Goal: Task Accomplishment & Management: Use online tool/utility

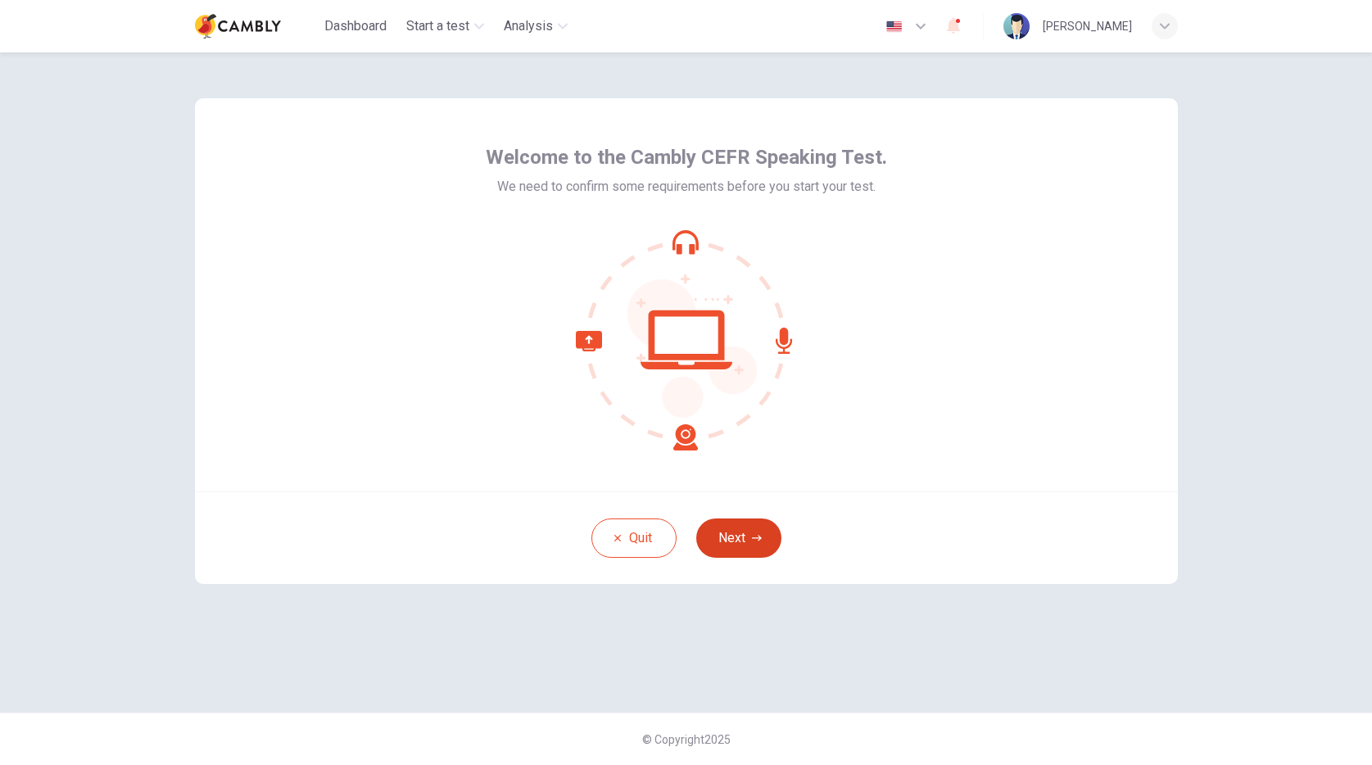
click at [755, 525] on button "Next" at bounding box center [738, 538] width 85 height 39
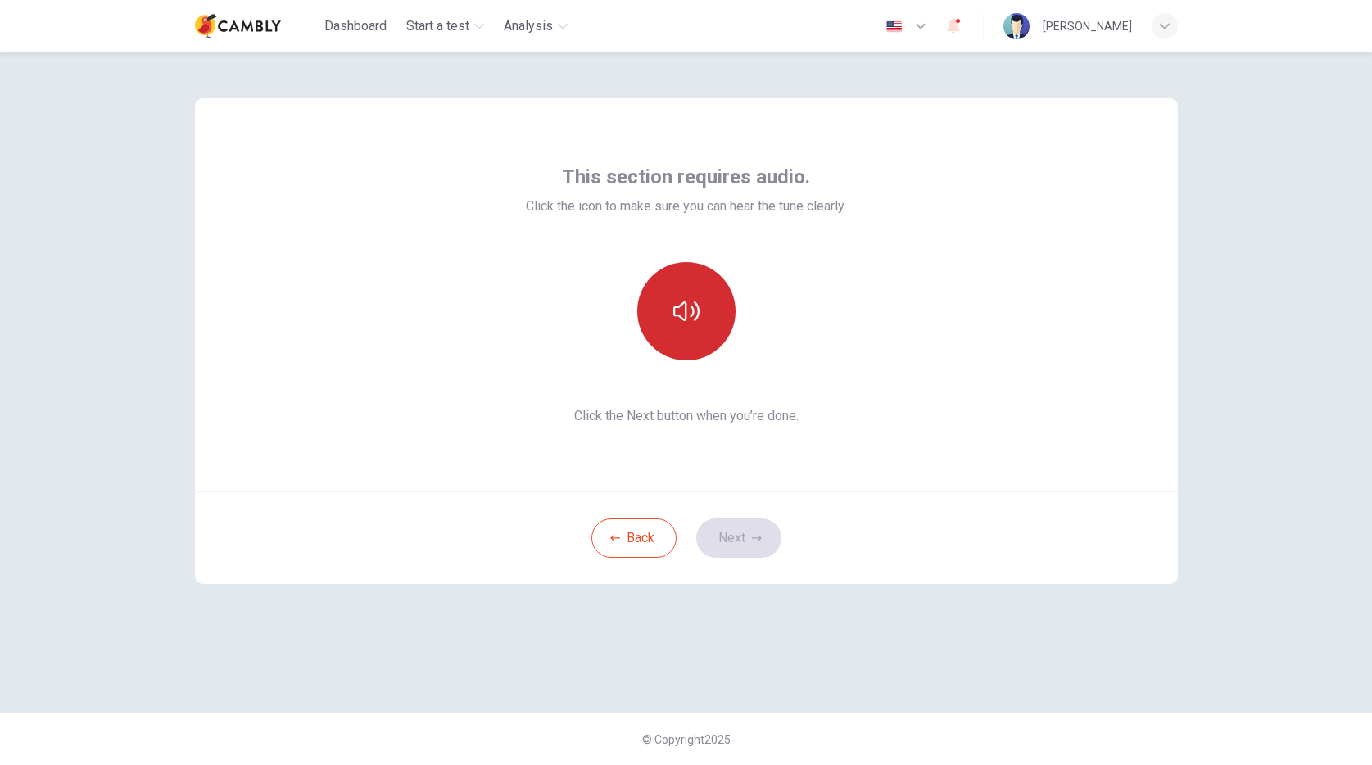
click at [701, 302] on button "button" at bounding box center [686, 311] width 98 height 98
click at [730, 564] on div "Back Next" at bounding box center [686, 538] width 983 height 93
click at [733, 550] on button "Next" at bounding box center [738, 538] width 85 height 39
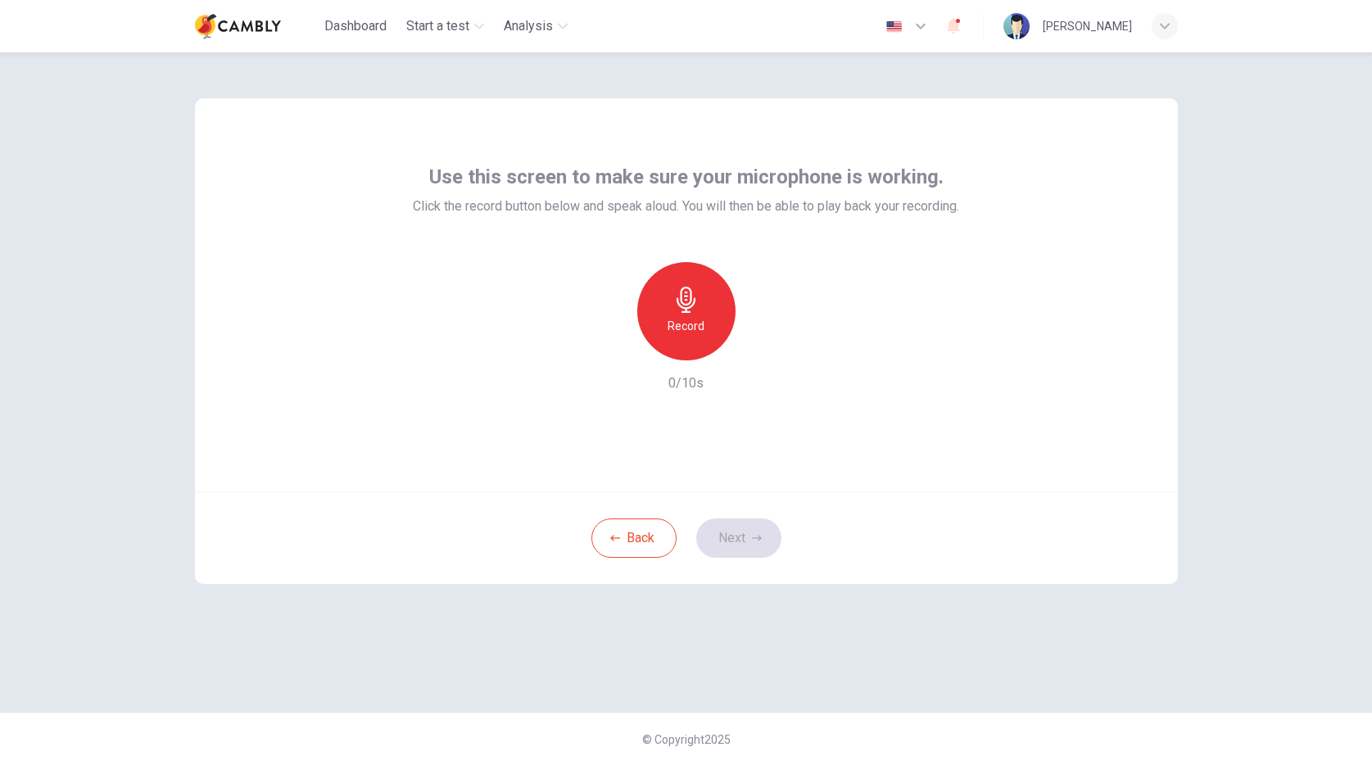
click at [685, 311] on icon "button" at bounding box center [686, 300] width 19 height 26
click at [769, 349] on icon "button" at bounding box center [762, 347] width 16 height 16
click at [743, 533] on button "Next" at bounding box center [738, 538] width 85 height 39
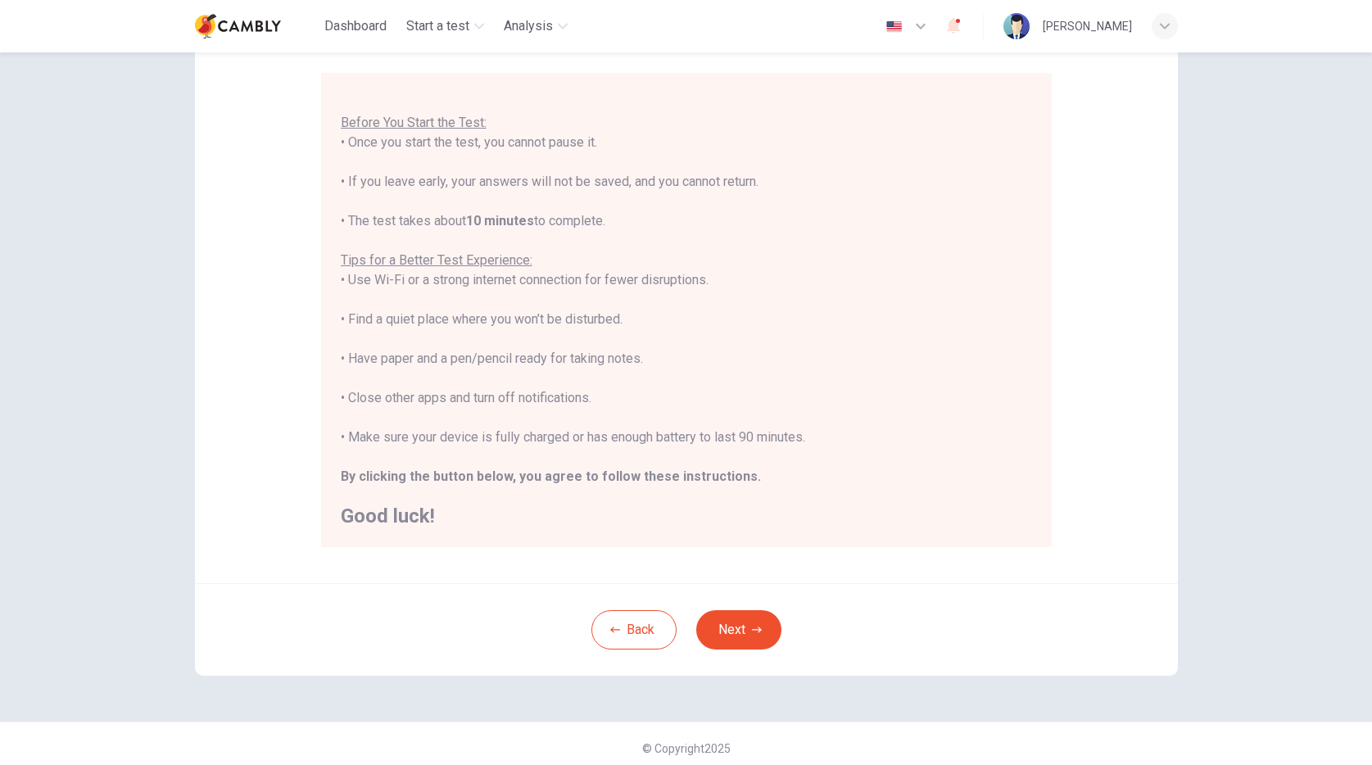
scroll to position [146, 0]
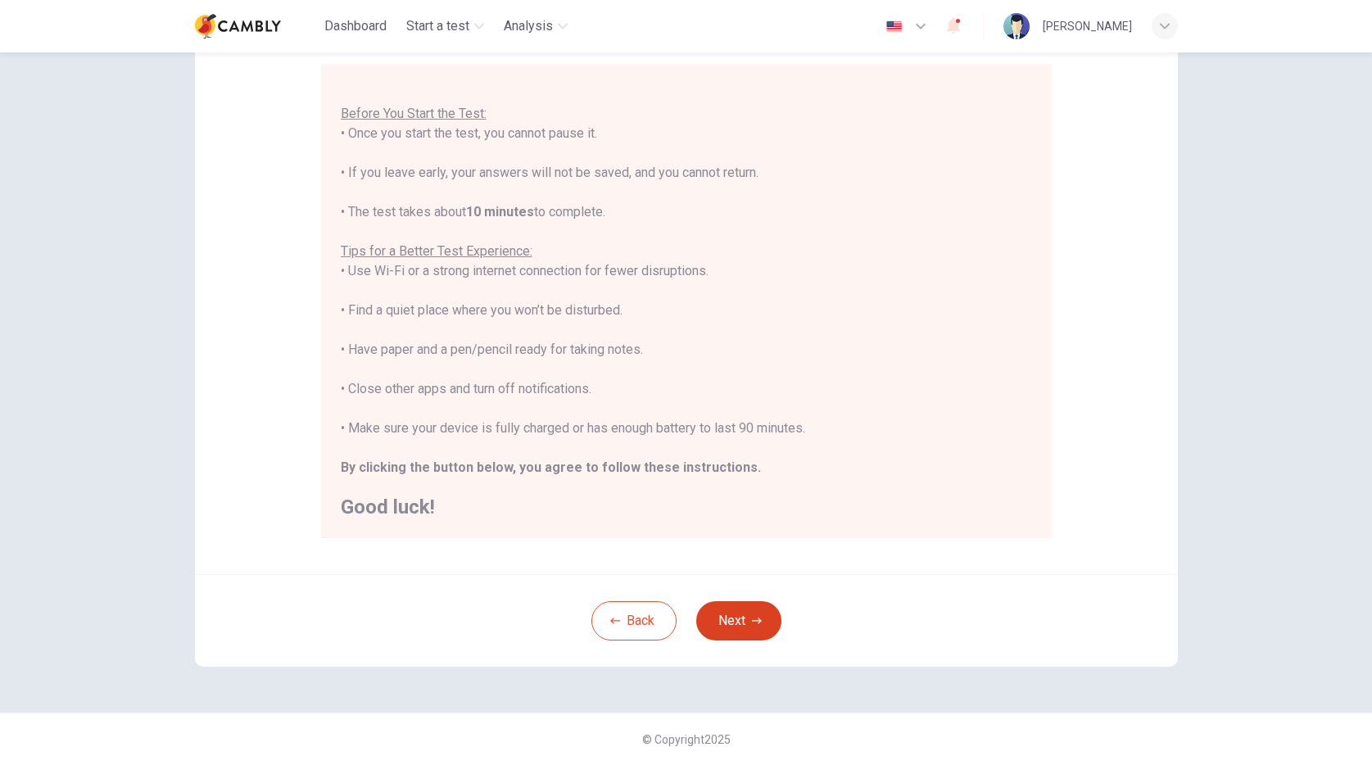
click at [751, 614] on button "Next" at bounding box center [738, 620] width 85 height 39
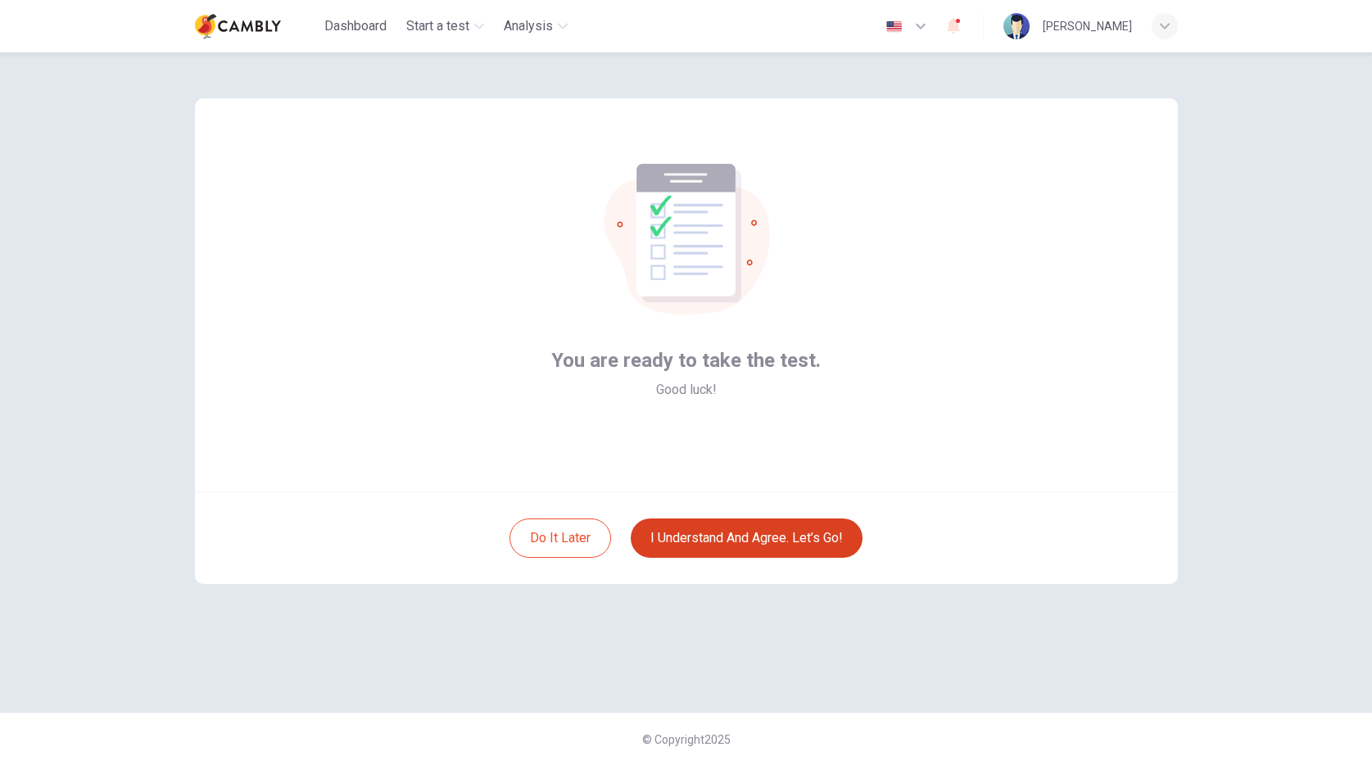
scroll to position [0, 0]
click at [752, 538] on button "I understand and agree. Let’s go!" at bounding box center [747, 538] width 232 height 39
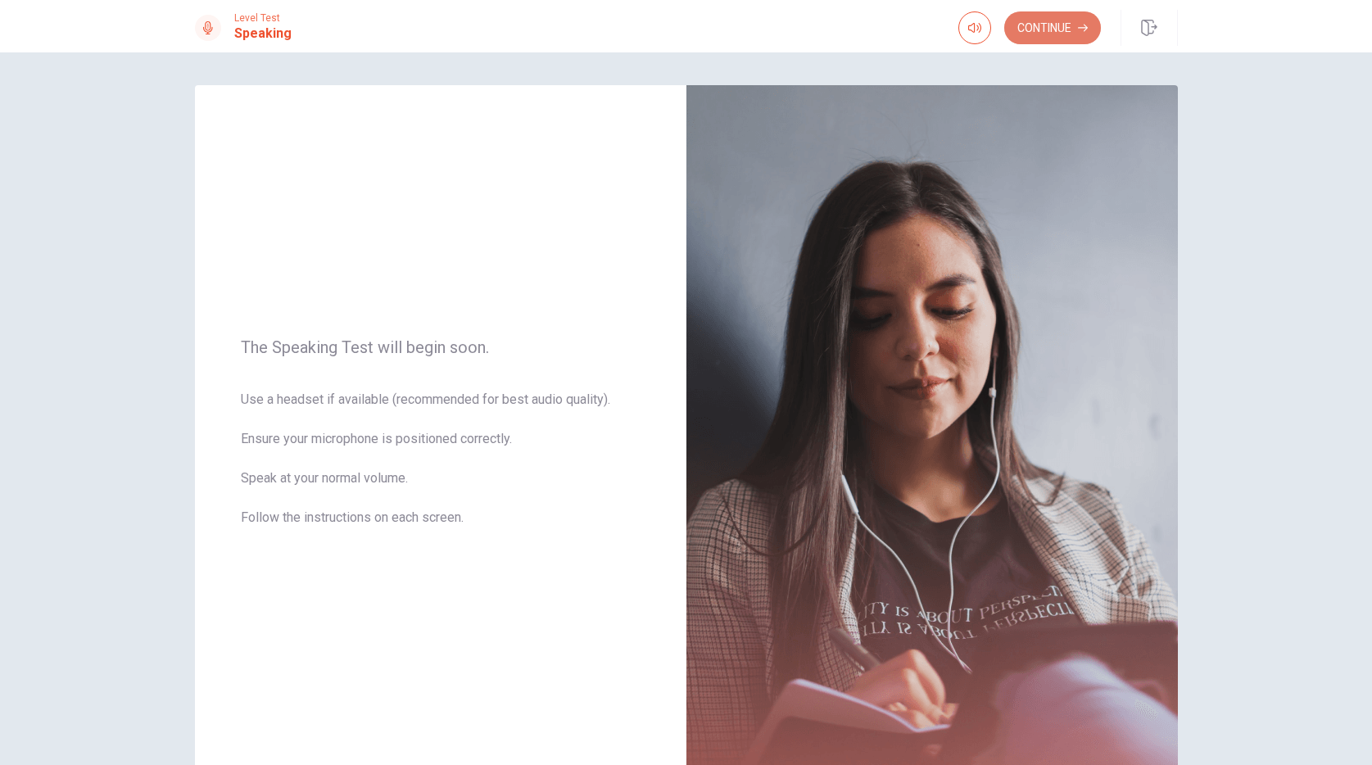
click at [1063, 14] on button "Continue" at bounding box center [1053, 27] width 97 height 33
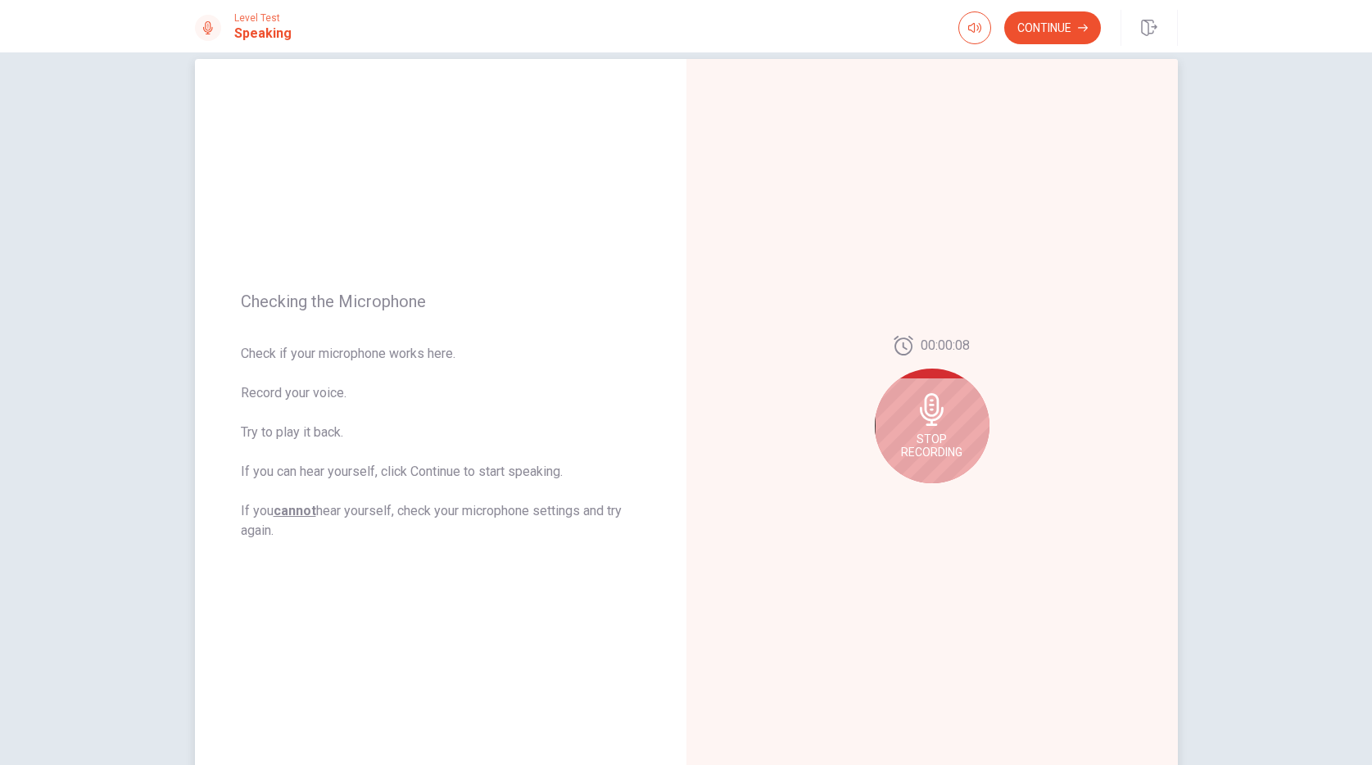
scroll to position [27, 0]
click at [916, 422] on icon at bounding box center [932, 408] width 33 height 33
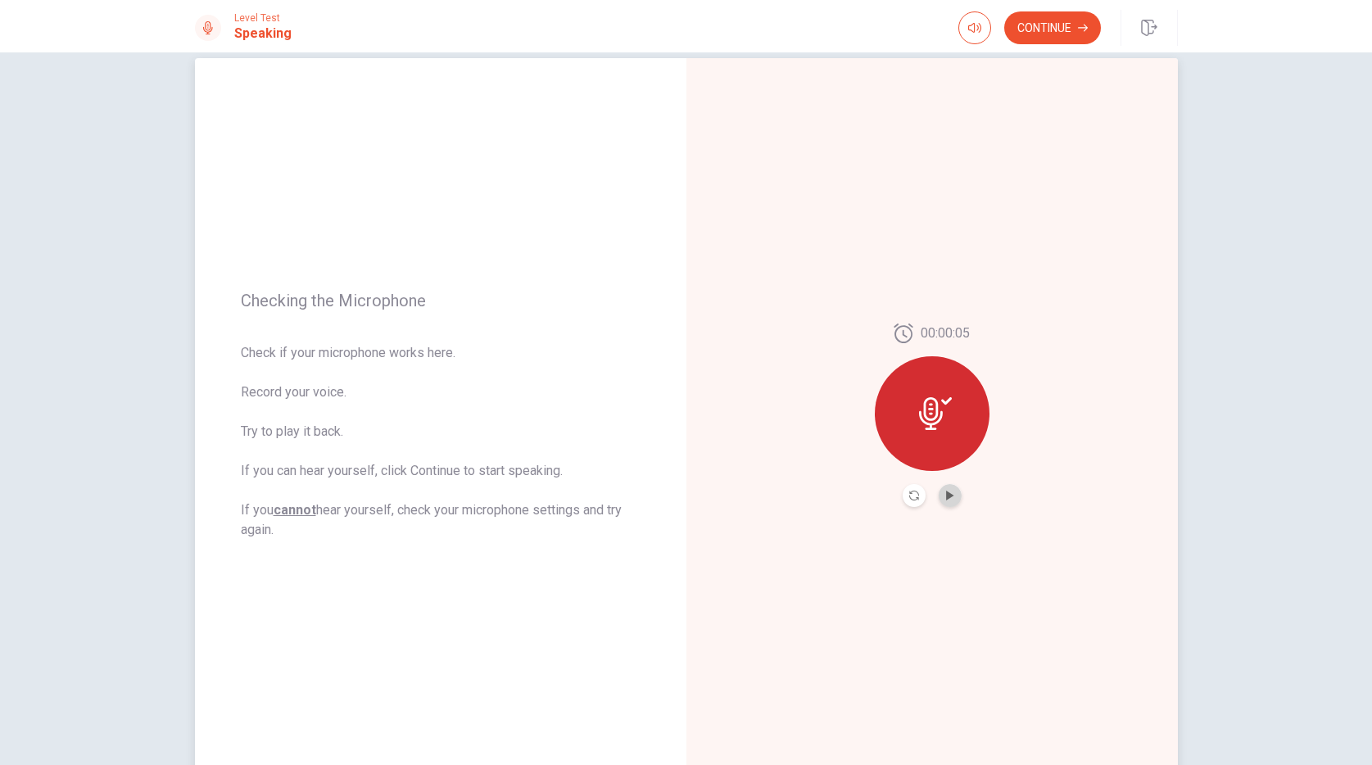
click at [951, 494] on button "Play Audio" at bounding box center [950, 495] width 23 height 23
click at [1050, 30] on button "Continue" at bounding box center [1053, 27] width 97 height 33
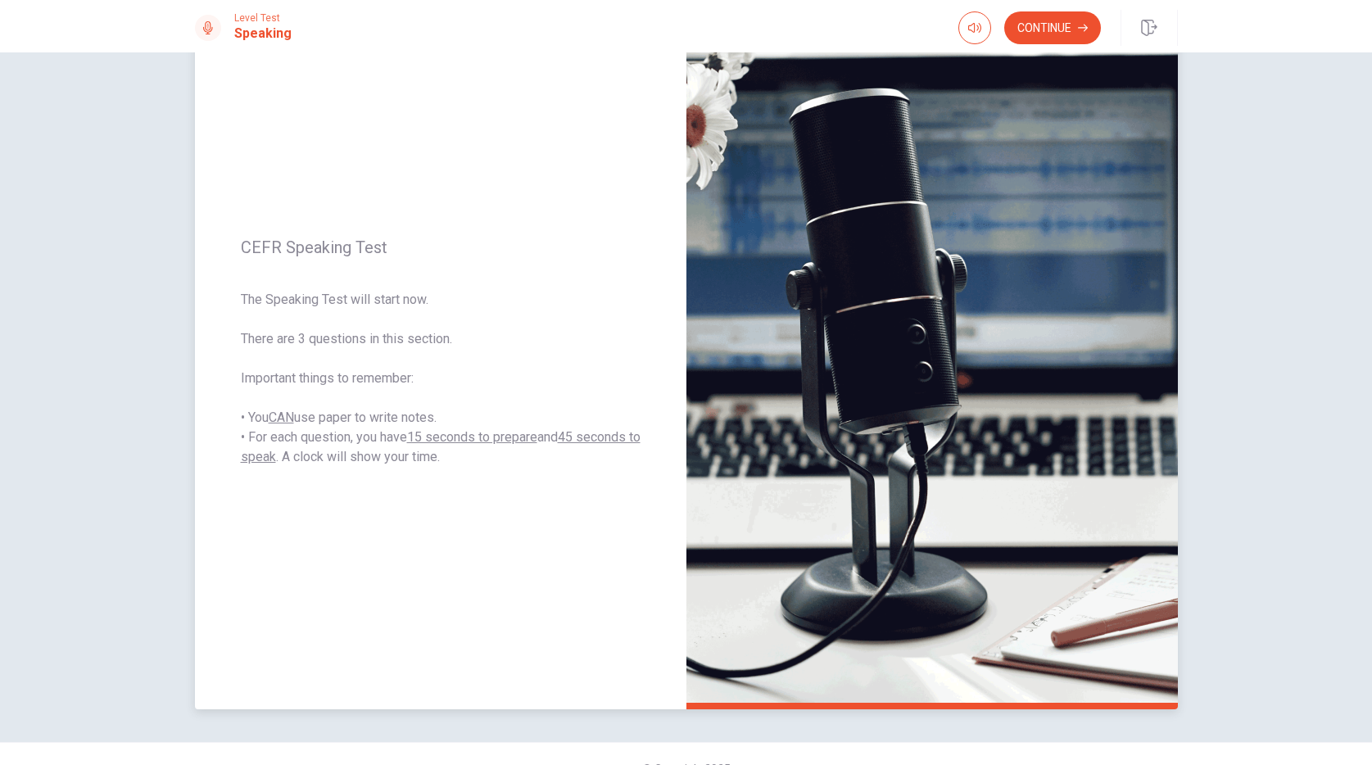
scroll to position [68, 0]
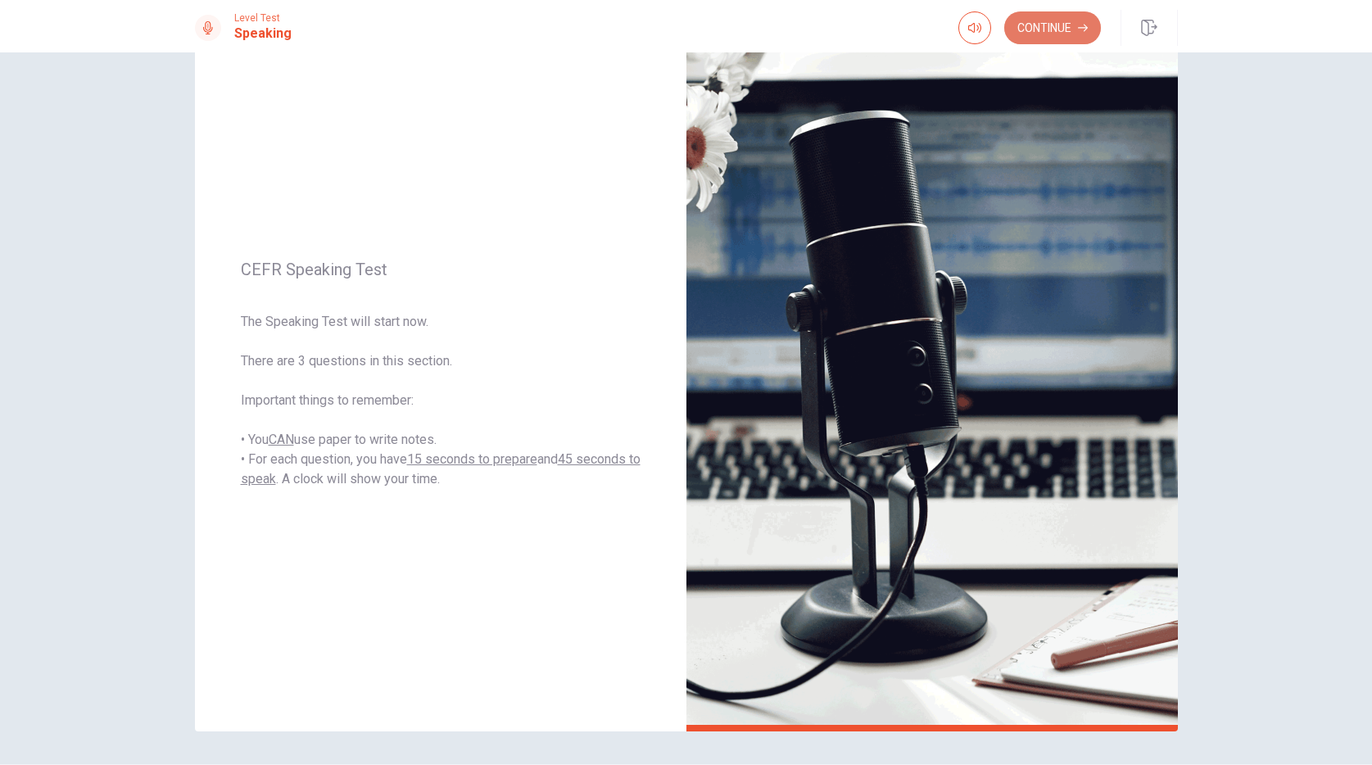
click at [1051, 34] on button "Continue" at bounding box center [1053, 27] width 97 height 33
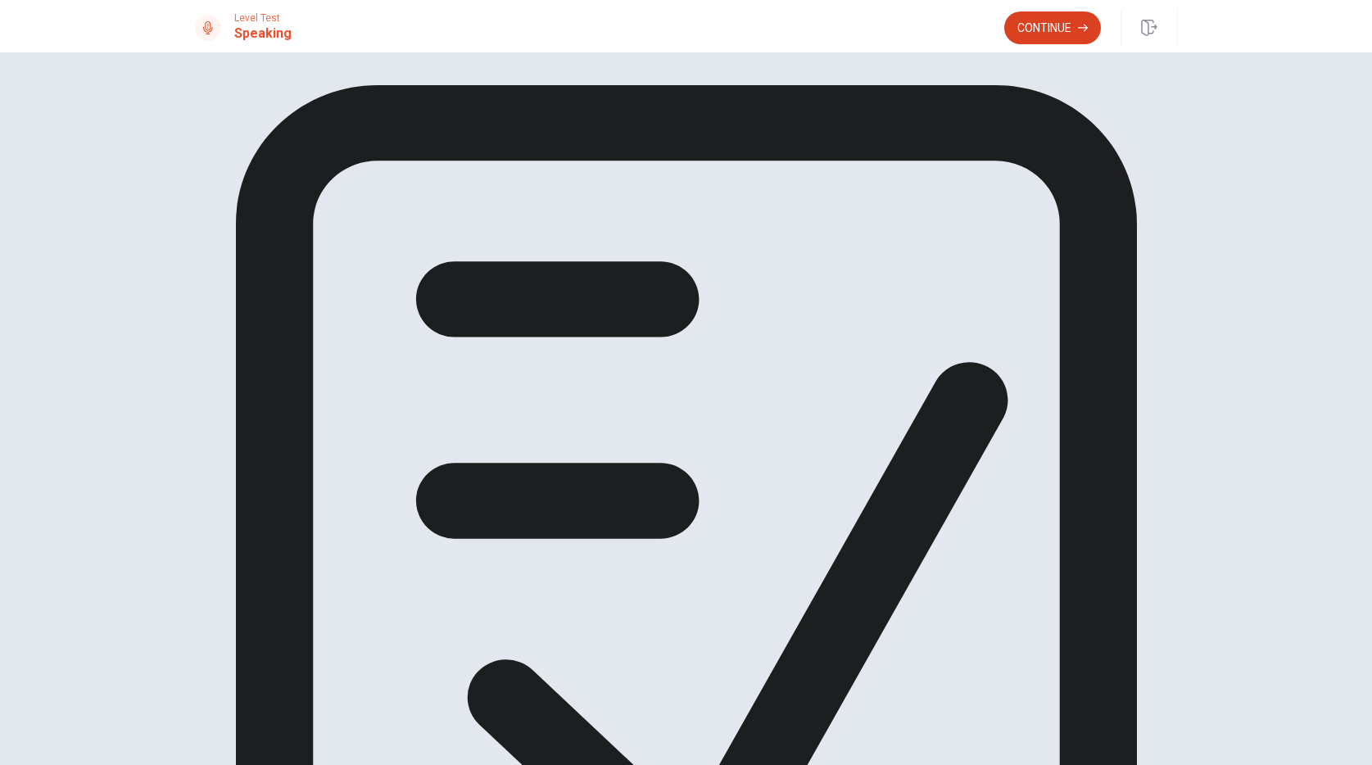
click at [1067, 25] on button "Continue" at bounding box center [1053, 27] width 97 height 33
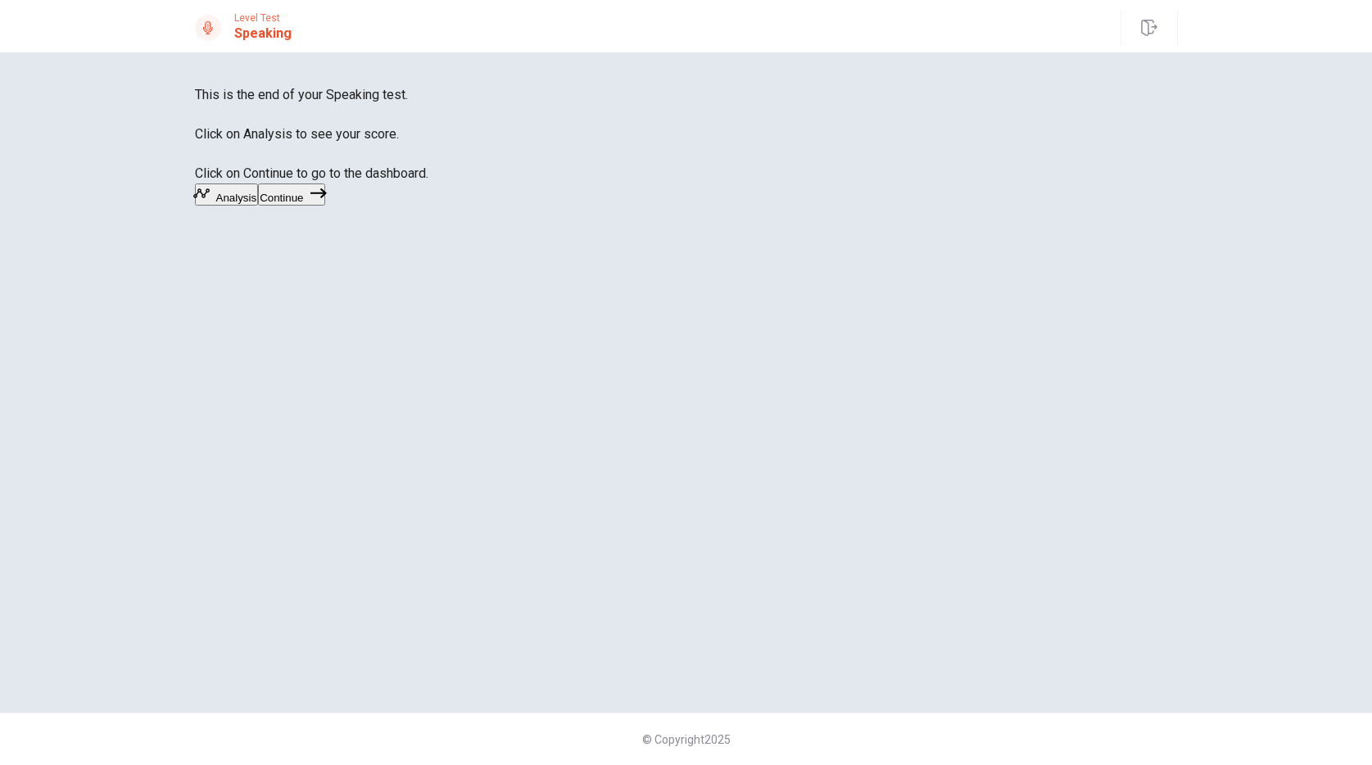
click at [324, 206] on button "Continue" at bounding box center [291, 195] width 66 height 22
